Goal: Navigation & Orientation: Find specific page/section

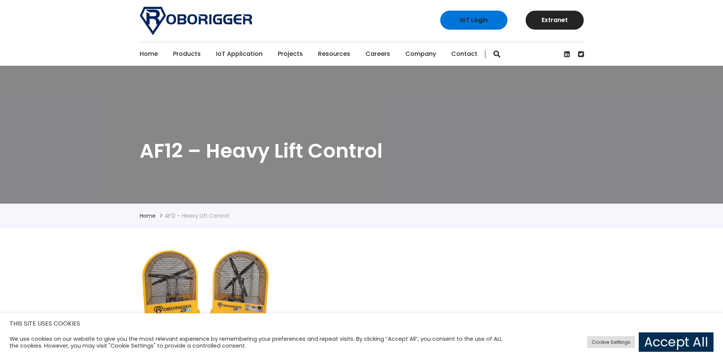
drag, startPoint x: 662, startPoint y: 344, endPoint x: 613, endPoint y: 344, distance: 48.9
click at [662, 344] on link "Accept All" at bounding box center [676, 341] width 75 height 19
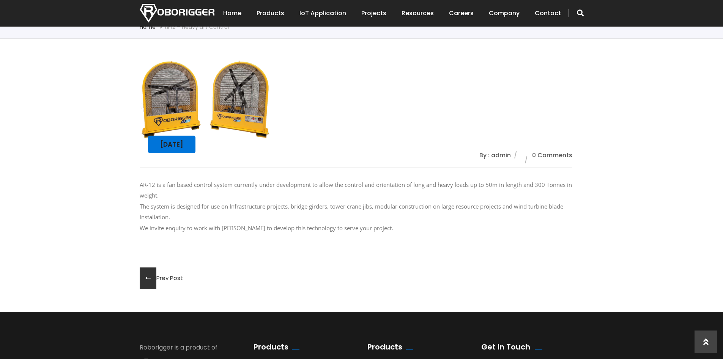
scroll to position [266, 0]
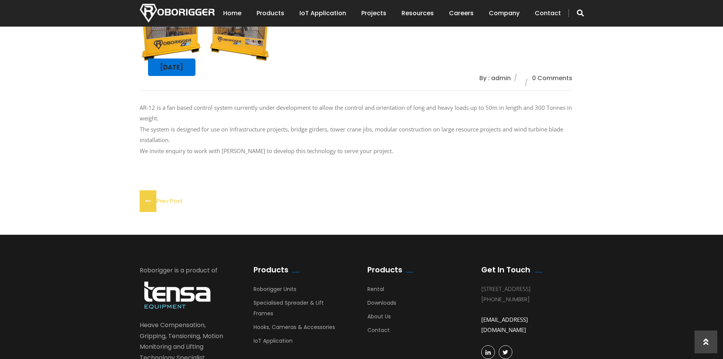
click at [149, 203] on span at bounding box center [148, 201] width 17 height 22
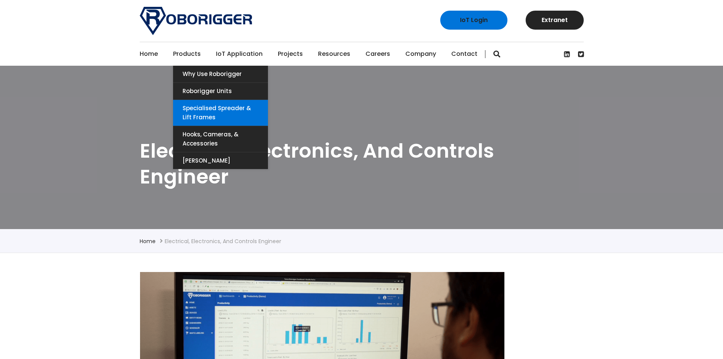
click at [214, 113] on link "Specialised Spreader & Lift Frames" at bounding box center [220, 113] width 95 height 26
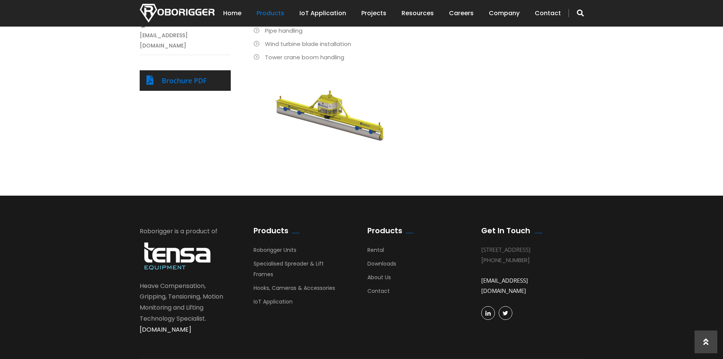
scroll to position [114, 0]
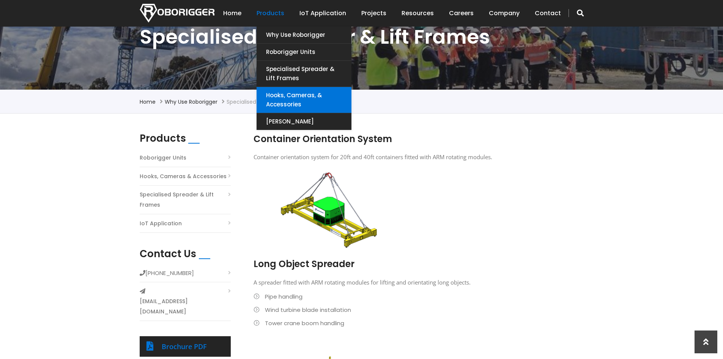
click at [292, 104] on link "Hooks, Cameras, & Accessories" at bounding box center [303, 100] width 95 height 26
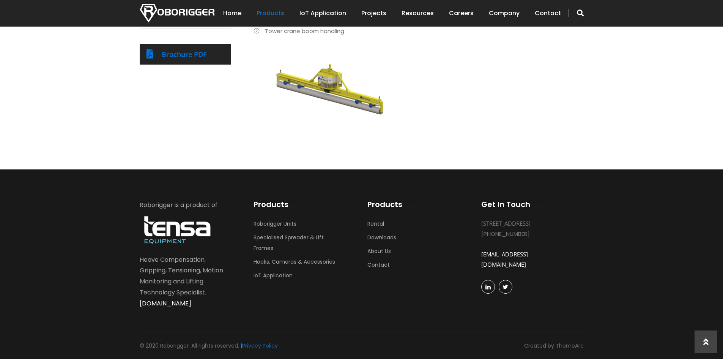
scroll to position [64, 0]
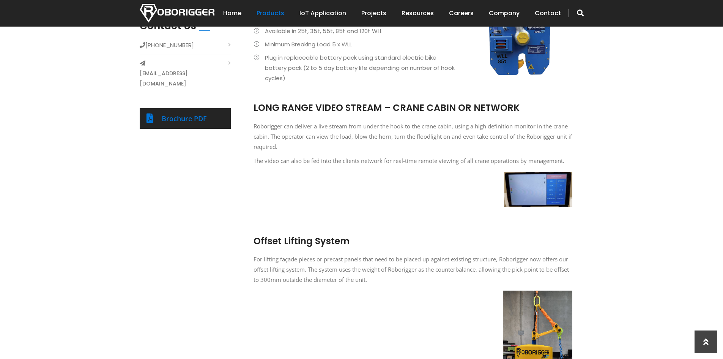
scroll to position [531, 0]
